Goal: Task Accomplishment & Management: Manage account settings

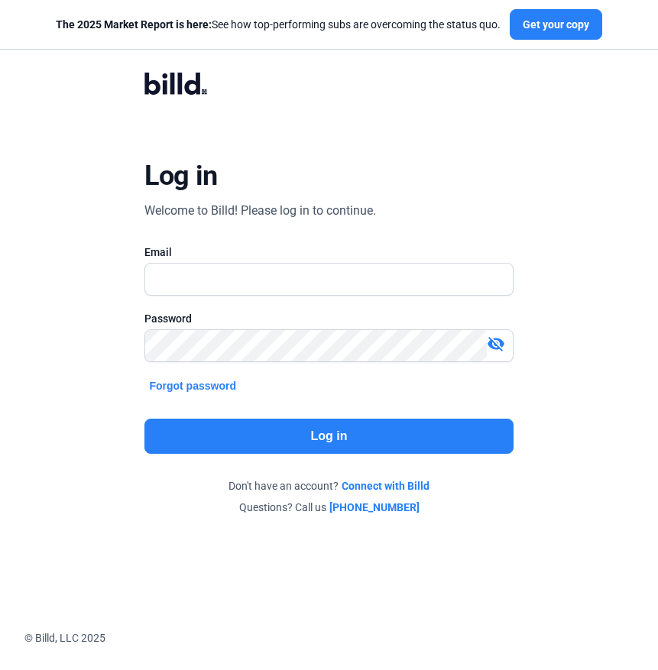
click at [214, 261] on div "Email" at bounding box center [328, 278] width 368 height 66
click at [206, 288] on input "text" at bounding box center [328, 279] width 367 height 31
type input "[PERSON_NAME][EMAIL_ADDRESS][DOMAIN_NAME]"
click at [349, 432] on button "Log in" at bounding box center [328, 436] width 368 height 35
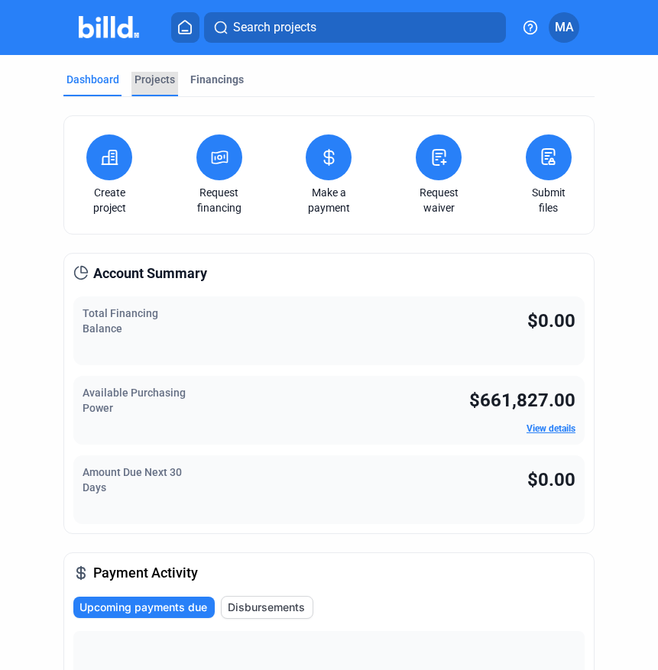
click at [144, 81] on div "Projects" at bounding box center [155, 79] width 41 height 15
